Goal: Check status: Check status

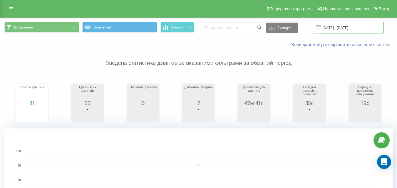
click at [357, 27] on input "[DATE] - [DATE]" at bounding box center [348, 27] width 71 height 11
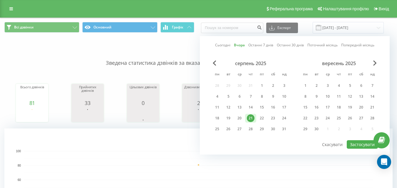
click at [227, 45] on link "Сьогодні" at bounding box center [222, 45] width 15 height 6
click at [360, 143] on button "Застосувати" at bounding box center [362, 145] width 31 height 9
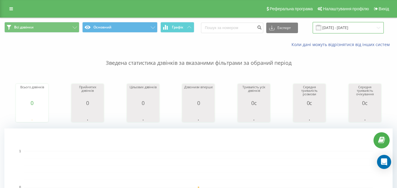
click at [343, 28] on input "[DATE] - [DATE]" at bounding box center [348, 27] width 71 height 11
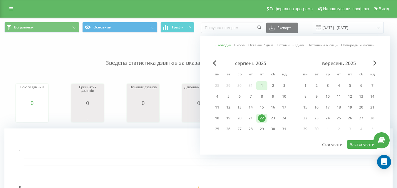
click at [260, 85] on div "1" at bounding box center [262, 86] width 8 height 8
click at [250, 118] on div "21" at bounding box center [251, 119] width 8 height 8
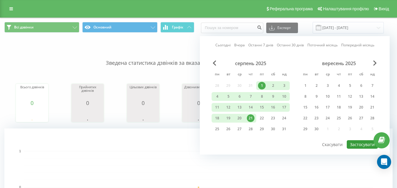
click at [360, 145] on button "Застосувати" at bounding box center [362, 145] width 31 height 9
type input "[DATE] - [DATE]"
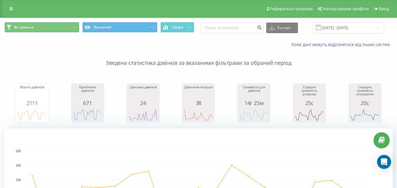
click at [265, 142] on rect "A chart." at bounding box center [198, 188] width 388 height 118
click at [338, 30] on input "[DATE] - [DATE]" at bounding box center [348, 27] width 71 height 11
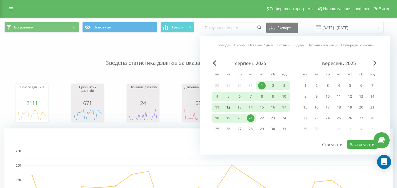
click at [229, 107] on div "12" at bounding box center [229, 108] width 8 height 8
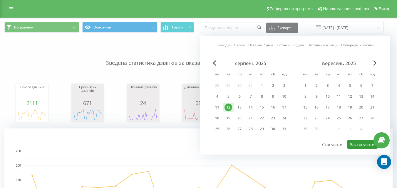
click at [360, 143] on button "Застосувати" at bounding box center [362, 145] width 31 height 9
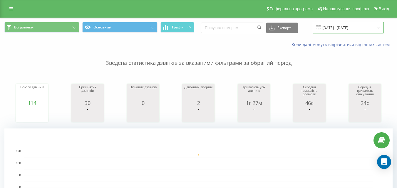
click at [332, 26] on input "12.08.2025 - 12.08.2025" at bounding box center [348, 27] width 71 height 11
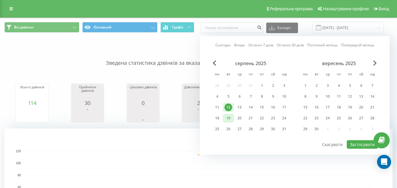
click at [230, 117] on div "19" at bounding box center [229, 119] width 8 height 8
click at [359, 143] on button "Застосувати" at bounding box center [362, 145] width 31 height 9
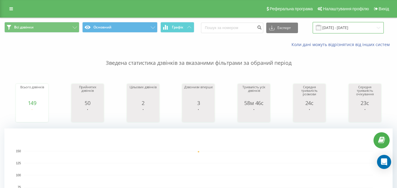
click at [338, 26] on input "19.08.2025 - 19.08.2025" at bounding box center [348, 27] width 71 height 11
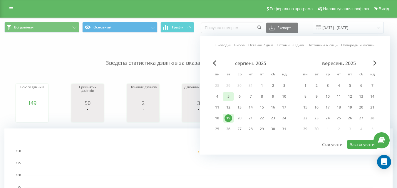
click at [230, 98] on div "5" at bounding box center [229, 97] width 8 height 8
click at [359, 143] on button "Застосувати" at bounding box center [362, 145] width 31 height 9
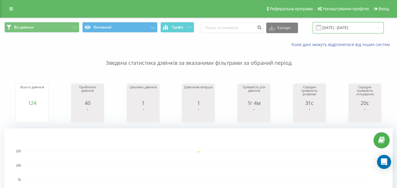
click at [342, 27] on input "05.08.2025 - 05.08.2025" at bounding box center [348, 27] width 71 height 11
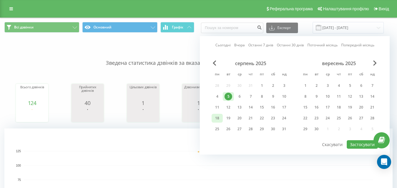
click at [218, 117] on div "18" at bounding box center [217, 119] width 8 height 8
click at [356, 146] on button "Застосувати" at bounding box center [362, 145] width 31 height 9
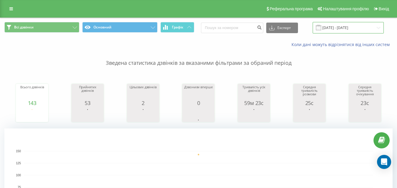
click at [346, 28] on input "18.08.2025 - 18.08.2025" at bounding box center [348, 27] width 71 height 11
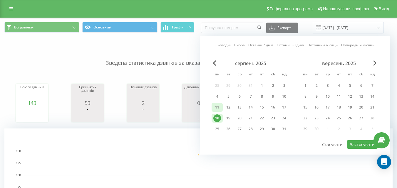
click at [218, 107] on div "11" at bounding box center [217, 108] width 8 height 8
click at [355, 144] on button "Застосувати" at bounding box center [362, 145] width 31 height 9
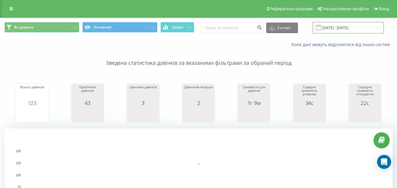
click at [344, 26] on input "11.08.2025 - 11.08.2025" at bounding box center [348, 27] width 71 height 11
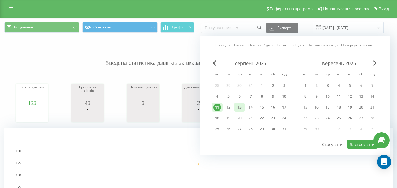
click at [240, 107] on div "13" at bounding box center [240, 108] width 8 height 8
drag, startPoint x: 354, startPoint y: 143, endPoint x: 350, endPoint y: 124, distance: 19.6
click at [355, 143] on button "Застосувати" at bounding box center [362, 145] width 31 height 9
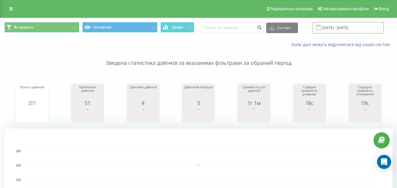
click at [346, 27] on input "13.08.2025 - 13.08.2025" at bounding box center [348, 27] width 71 height 11
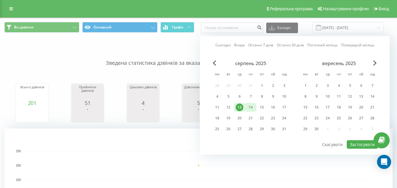
click at [254, 105] on div "14" at bounding box center [251, 108] width 8 height 8
click at [353, 143] on button "Застосувати" at bounding box center [362, 145] width 31 height 9
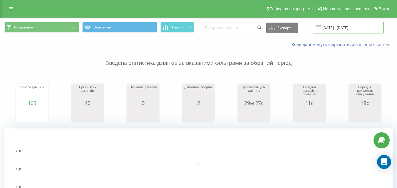
click at [341, 25] on input "14.08.2025 - 14.08.2025" at bounding box center [348, 27] width 71 height 11
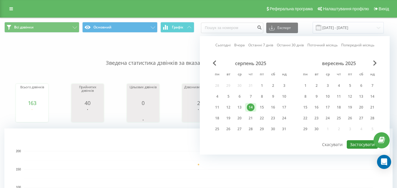
click at [360, 144] on button "Застосувати" at bounding box center [362, 145] width 31 height 9
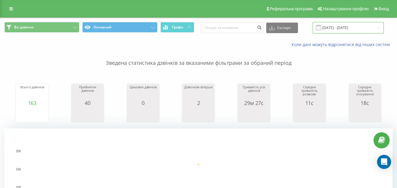
click at [344, 26] on input "14.08.2025 - 14.08.2025" at bounding box center [348, 27] width 71 height 11
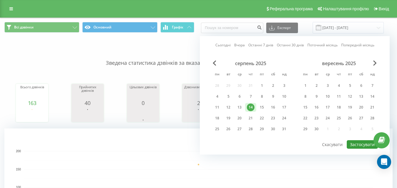
click at [355, 146] on button "Застосувати" at bounding box center [362, 145] width 31 height 9
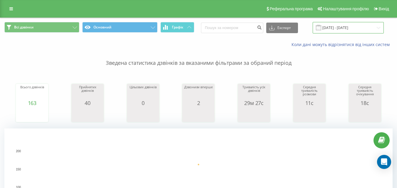
click at [340, 29] on input "14.08.2025 - 14.08.2025" at bounding box center [348, 27] width 71 height 11
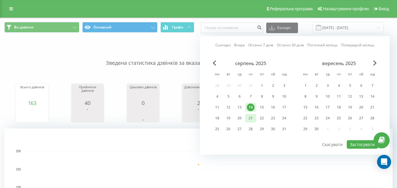
click at [248, 118] on div "21" at bounding box center [251, 119] width 8 height 8
click at [362, 146] on button "Застосувати" at bounding box center [362, 145] width 31 height 9
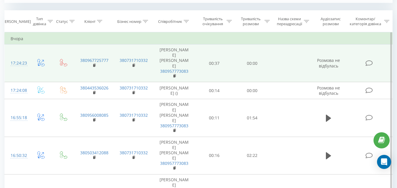
scroll to position [265, 0]
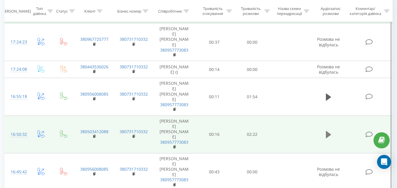
click at [328, 138] on icon at bounding box center [328, 134] width 5 height 7
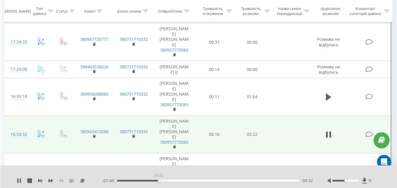
click at [159, 180] on div "00:32" at bounding box center [208, 181] width 183 height 2
click at [228, 181] on div "01:26" at bounding box center [208, 181] width 183 height 2
click at [251, 181] on div "01:28" at bounding box center [208, 181] width 183 height 2
click at [263, 181] on div "01:45" at bounding box center [208, 181] width 183 height 2
click at [273, 181] on div "01:55" at bounding box center [208, 181] width 183 height 2
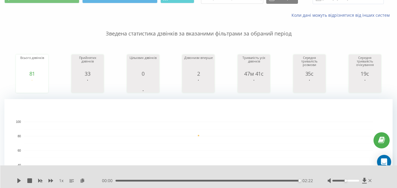
scroll to position [0, 0]
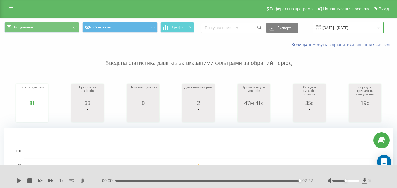
click at [340, 33] on input "[DATE] - [DATE]" at bounding box center [348, 27] width 71 height 11
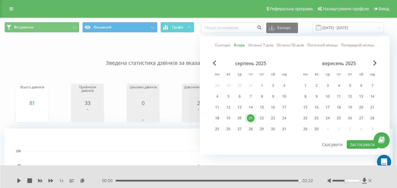
click at [224, 45] on link "Сьогодні" at bounding box center [222, 45] width 15 height 6
click at [358, 146] on button "Застосувати" at bounding box center [362, 145] width 31 height 9
type input "[DATE] - [DATE]"
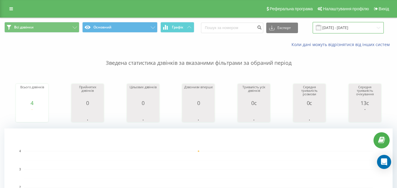
click at [357, 30] on input "[DATE] - [DATE]" at bounding box center [348, 27] width 71 height 11
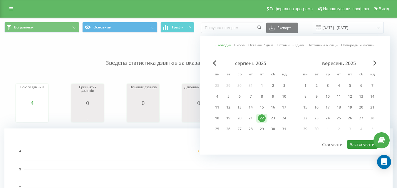
click at [355, 147] on button "Застосувати" at bounding box center [362, 145] width 31 height 9
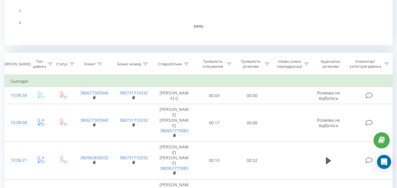
scroll to position [206, 0]
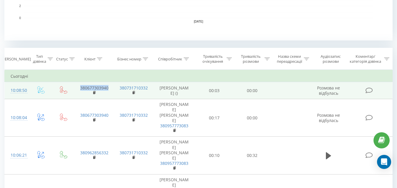
drag, startPoint x: 110, startPoint y: 94, endPoint x: 81, endPoint y: 94, distance: 29.4
click at [81, 94] on td "380677303940" at bounding box center [93, 90] width 39 height 17
copy link "380677303940"
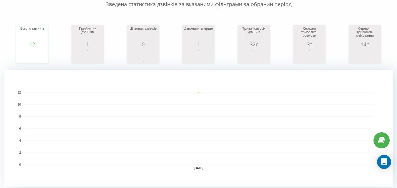
scroll to position [0, 0]
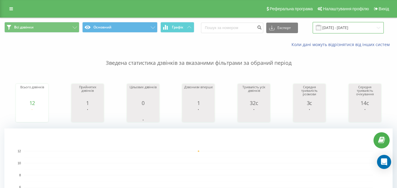
click at [346, 26] on input "[DATE] - [DATE]" at bounding box center [348, 27] width 71 height 11
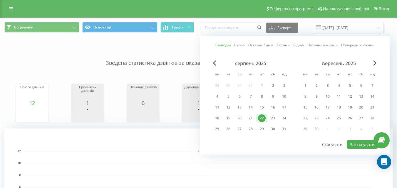
click at [227, 45] on link "Сьогодні" at bounding box center [222, 45] width 15 height 6
click at [354, 141] on button "Застосувати" at bounding box center [362, 145] width 31 height 9
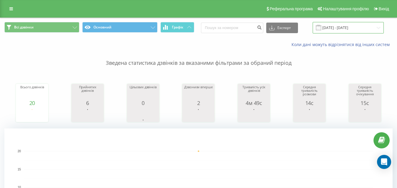
click at [357, 30] on input "[DATE] - [DATE]" at bounding box center [348, 27] width 71 height 11
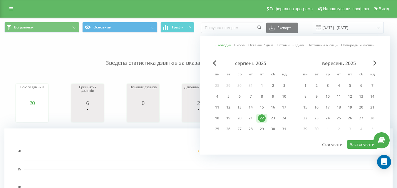
click at [224, 45] on link "Сьогодні" at bounding box center [222, 45] width 15 height 6
drag, startPoint x: 362, startPoint y: 145, endPoint x: 231, endPoint y: 105, distance: 136.4
click at [362, 145] on button "Застосувати" at bounding box center [362, 145] width 31 height 9
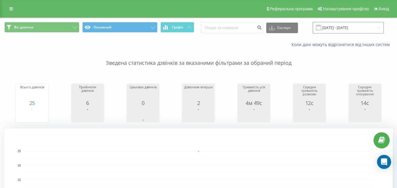
click at [349, 30] on input "[DATE] - [DATE]" at bounding box center [348, 27] width 71 height 11
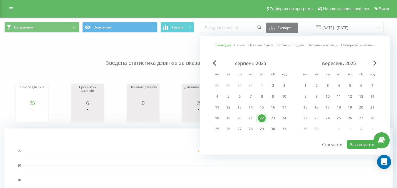
click at [223, 46] on link "Сьогодні" at bounding box center [222, 45] width 15 height 6
click at [364, 144] on button "Застосувати" at bounding box center [362, 145] width 31 height 9
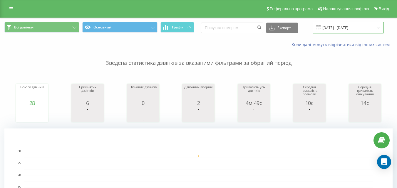
click at [347, 30] on input "[DATE] - [DATE]" at bounding box center [348, 27] width 71 height 11
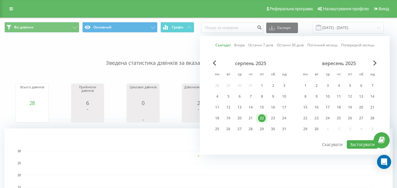
click at [221, 45] on link "Сьогодні" at bounding box center [222, 45] width 15 height 6
drag, startPoint x: 357, startPoint y: 143, endPoint x: 344, endPoint y: 136, distance: 14.1
click at [357, 143] on button "Застосувати" at bounding box center [362, 145] width 31 height 9
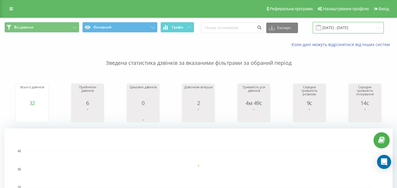
click at [355, 26] on input "[DATE] - [DATE]" at bounding box center [348, 27] width 71 height 11
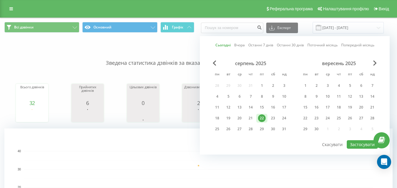
drag, startPoint x: 223, startPoint y: 44, endPoint x: 228, endPoint y: 46, distance: 5.5
click at [223, 44] on link "Сьогодні" at bounding box center [222, 45] width 15 height 6
click at [360, 143] on button "Застосувати" at bounding box center [362, 145] width 31 height 9
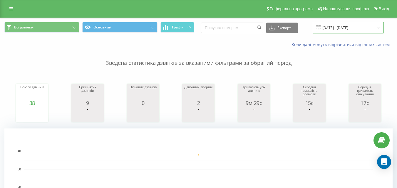
click at [346, 28] on input "[DATE] - [DATE]" at bounding box center [348, 27] width 71 height 11
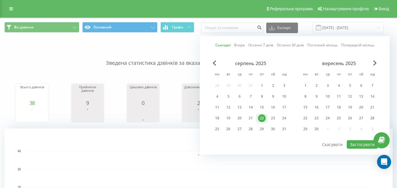
click at [230, 45] on link "Сьогодні" at bounding box center [222, 45] width 15 height 6
click at [365, 146] on button "Застосувати" at bounding box center [362, 145] width 31 height 9
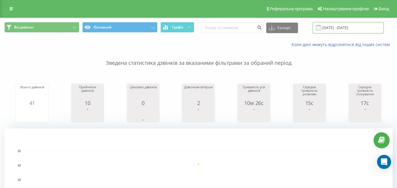
click at [340, 25] on input "[DATE] - [DATE]" at bounding box center [348, 27] width 71 height 11
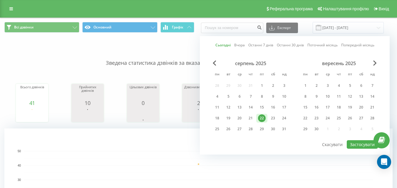
click at [224, 43] on link "Сьогодні" at bounding box center [222, 45] width 15 height 6
click at [363, 144] on button "Застосувати" at bounding box center [362, 145] width 31 height 9
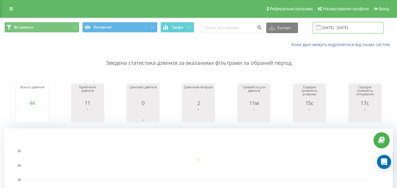
click at [338, 27] on input "[DATE] - [DATE]" at bounding box center [348, 27] width 71 height 11
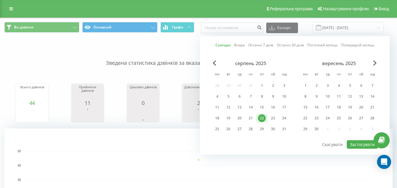
click at [225, 45] on link "Сьогодні" at bounding box center [222, 45] width 15 height 6
click at [353, 143] on button "Застосувати" at bounding box center [362, 145] width 31 height 9
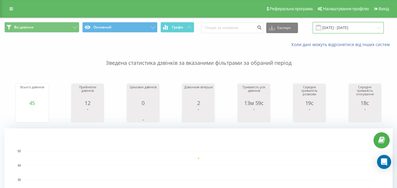
click at [367, 32] on input "[DATE] - [DATE]" at bounding box center [348, 27] width 71 height 11
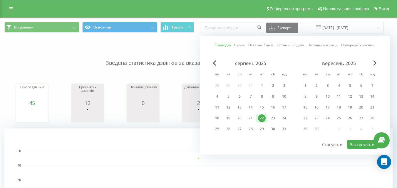
click at [223, 47] on link "Сьогодні" at bounding box center [222, 45] width 15 height 6
click at [357, 147] on button "Застосувати" at bounding box center [362, 145] width 31 height 9
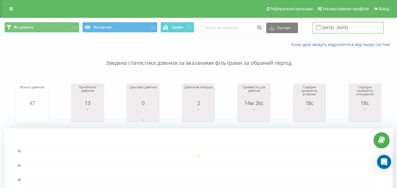
drag, startPoint x: 341, startPoint y: 29, endPoint x: 329, endPoint y: 33, distance: 12.7
click at [341, 29] on input "[DATE] - [DATE]" at bounding box center [348, 27] width 71 height 11
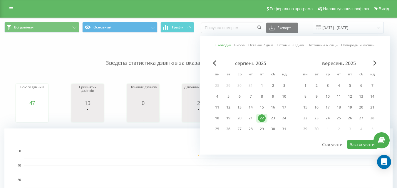
click at [231, 45] on link "Сьогодні" at bounding box center [222, 45] width 15 height 6
click at [357, 143] on button "Застосувати" at bounding box center [362, 145] width 31 height 9
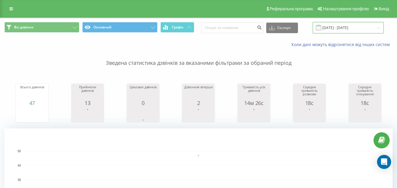
click at [348, 30] on input "[DATE] - [DATE]" at bounding box center [348, 27] width 71 height 11
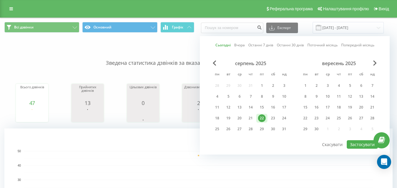
click at [223, 45] on link "Сьогодні" at bounding box center [222, 45] width 15 height 6
click at [361, 143] on button "Застосувати" at bounding box center [362, 145] width 31 height 9
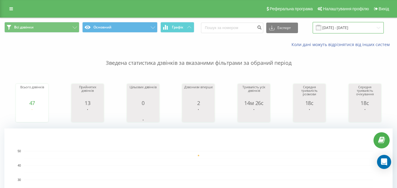
click at [334, 29] on input "[DATE] - [DATE]" at bounding box center [348, 27] width 71 height 11
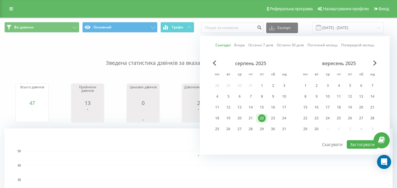
click at [229, 42] on link "Сьогодні" at bounding box center [222, 45] width 15 height 6
click at [361, 142] on button "Застосувати" at bounding box center [362, 145] width 31 height 9
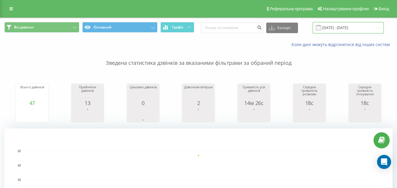
click at [339, 23] on input "[DATE] - [DATE]" at bounding box center [348, 27] width 71 height 11
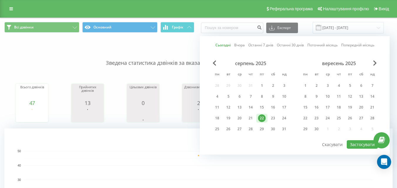
click at [230, 45] on link "Сьогодні" at bounding box center [222, 45] width 15 height 6
click at [355, 143] on button "Застосувати" at bounding box center [362, 145] width 31 height 9
